Goal: Navigation & Orientation: Find specific page/section

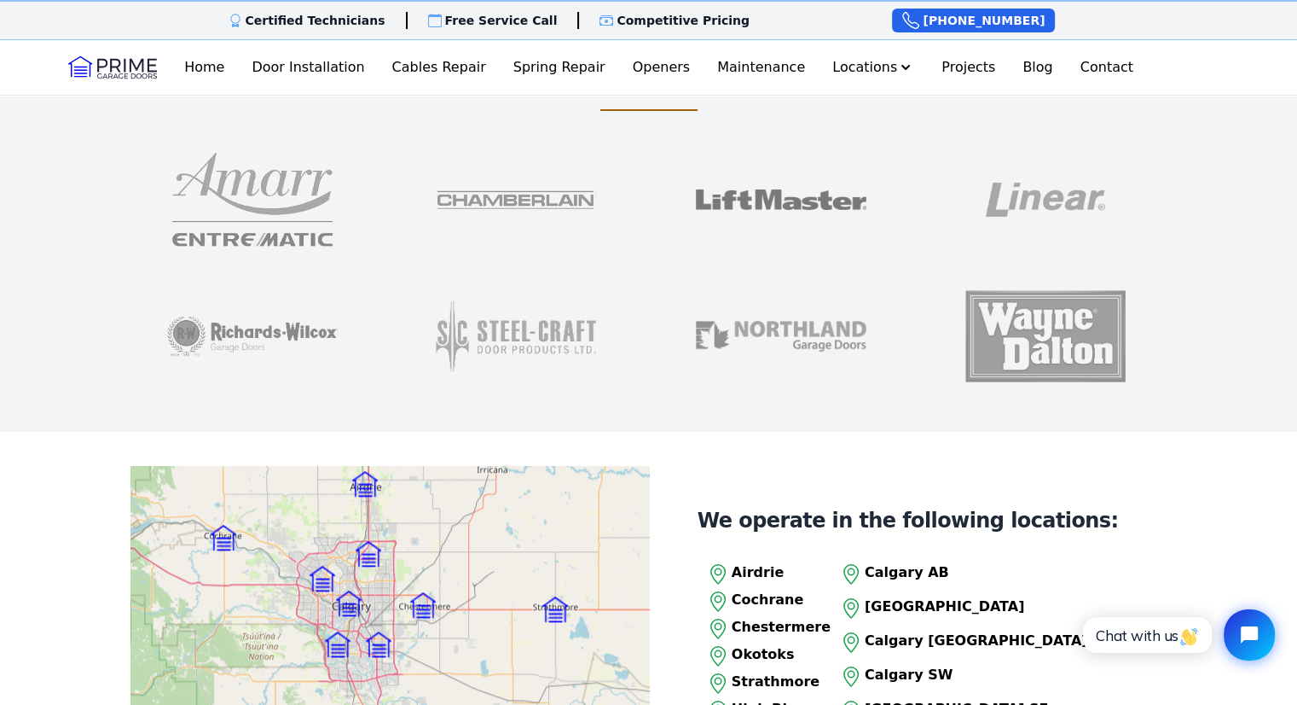
scroll to position [1706, 0]
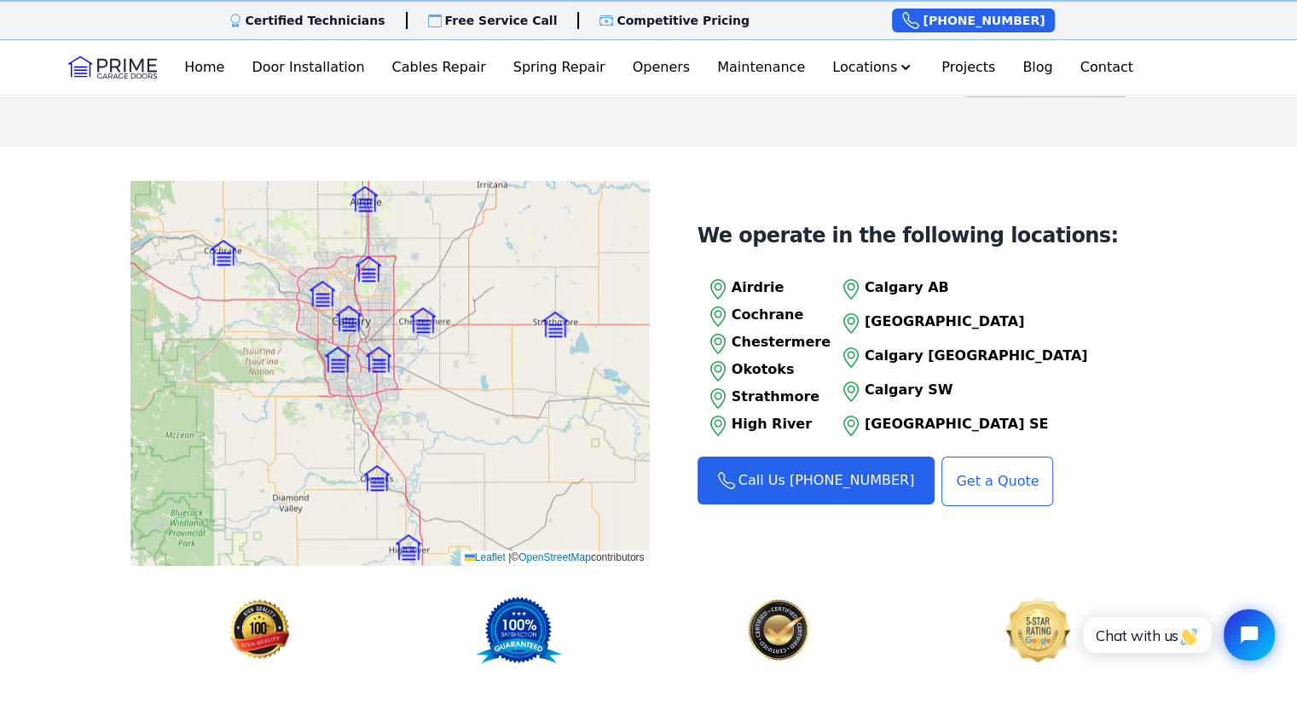
click at [380, 372] on img at bounding box center [379, 359] width 26 height 26
